Goal: Task Accomplishment & Management: Use online tool/utility

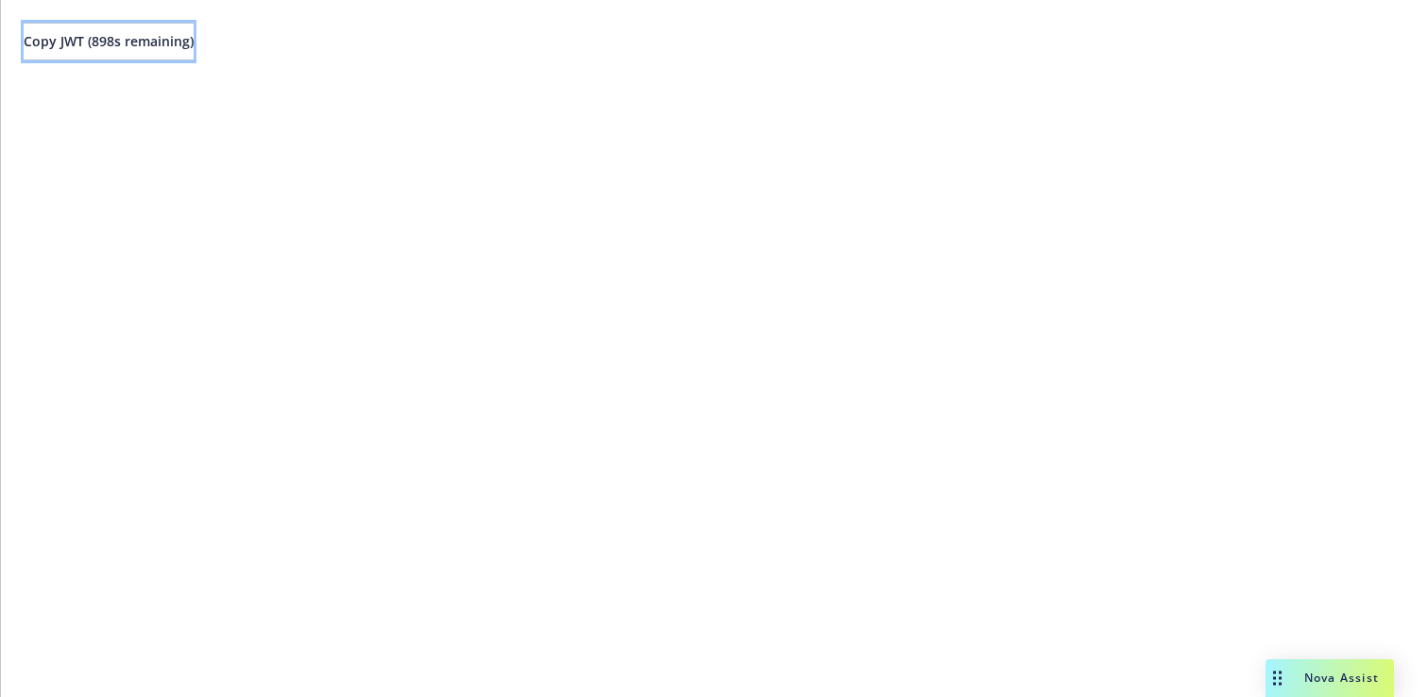
click at [194, 59] on button "Copy JWT ( 898 s remaining)" at bounding box center [109, 42] width 170 height 38
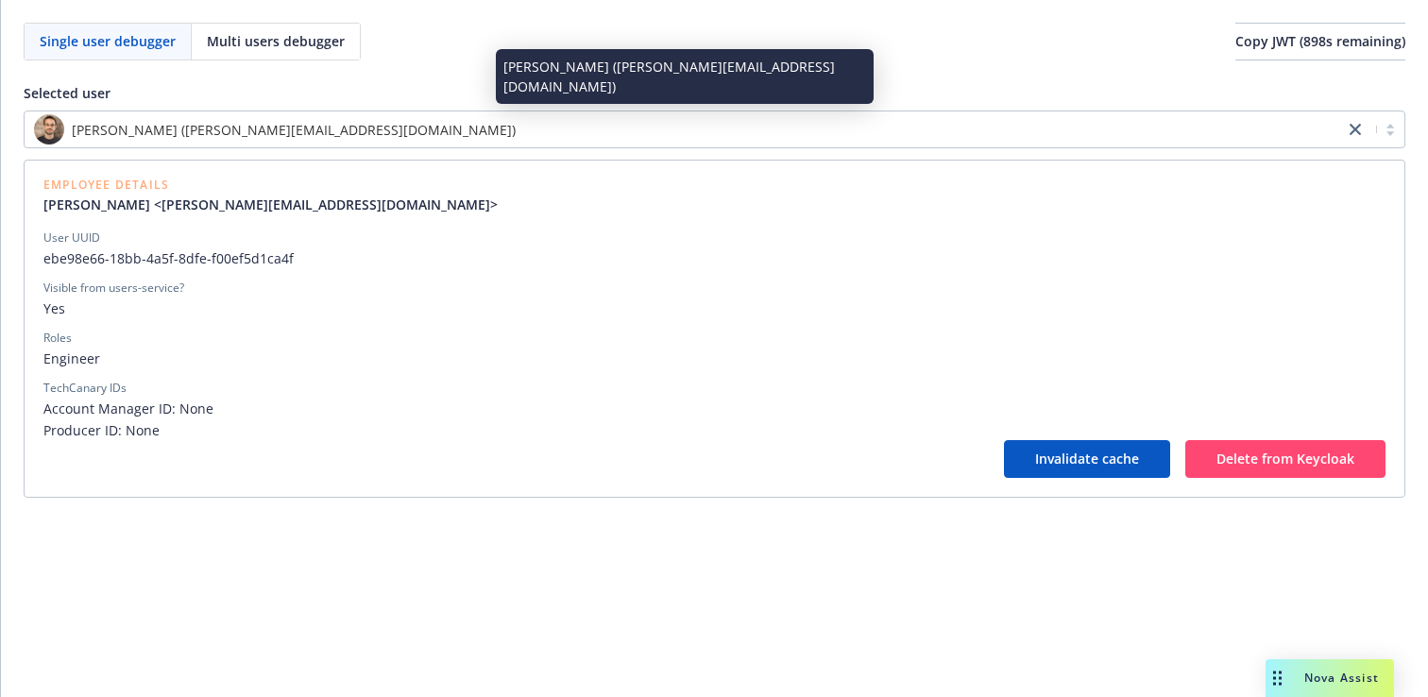
click at [475, 124] on div "[PERSON_NAME] ([PERSON_NAME][EMAIL_ADDRESS][DOMAIN_NAME])" at bounding box center [684, 129] width 1300 height 30
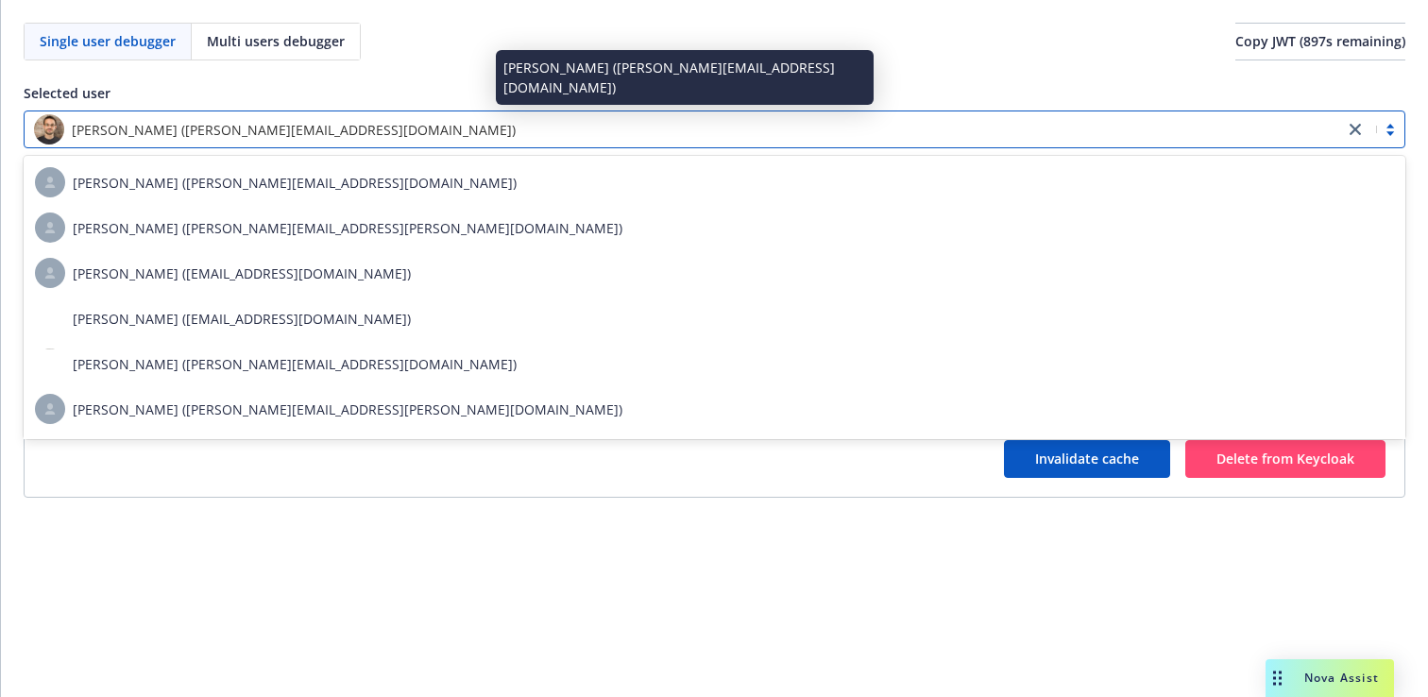
paste input "9f858c3b-aac1-4a58-a283-58c43062de54"
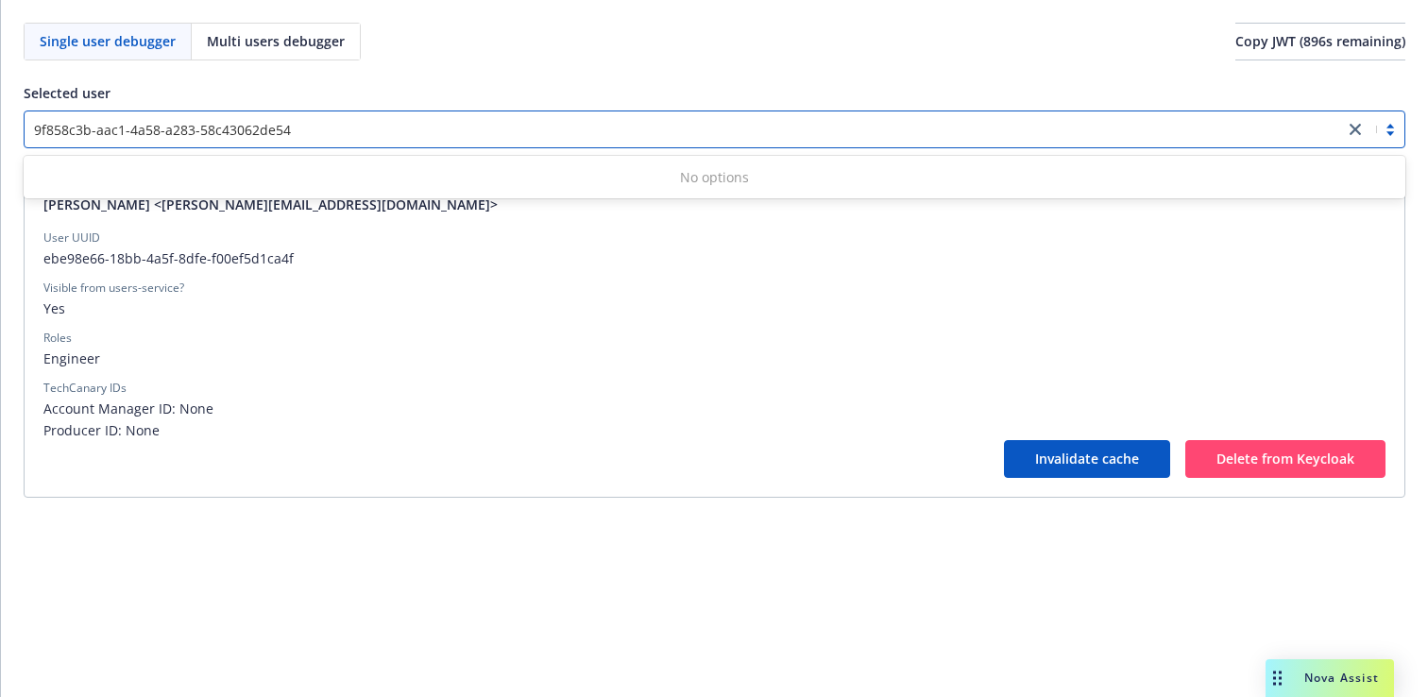
type input "9f858c3b-aac1-4a58-a283-58c43062de54"
click at [563, 74] on div "Selected user 0 results available for search term 9f858c3b-aac1-4a58-a283-58c43…" at bounding box center [715, 278] width 1382 height 437
